Goal: Ask a question

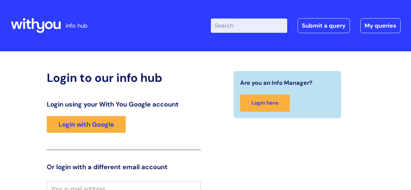
scroll to position [6, 0]
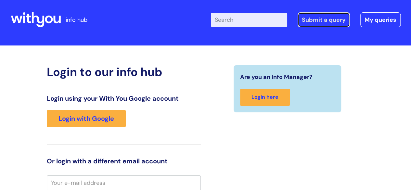
click at [340, 20] on link "Submit a query" at bounding box center [324, 19] width 52 height 15
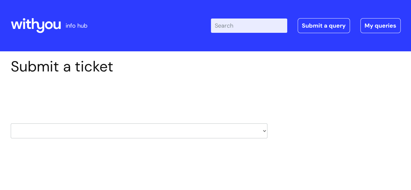
click at [95, 128] on select "HR / People IT and Support Clinical Drug Alerts Finance Accounts Data Support T…" at bounding box center [139, 131] width 257 height 15
select select "internal_communications"
click at [11, 124] on select "HR / People IT and Support Clinical Drug Alerts Finance Accounts Data Support T…" at bounding box center [139, 131] width 257 height 15
